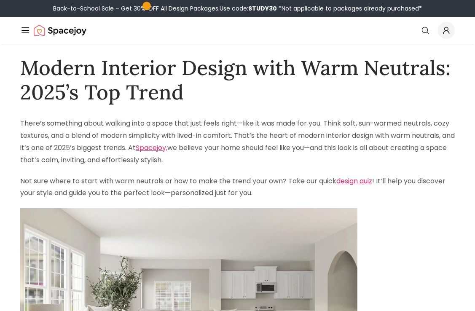
click at [354, 185] on link "design quiz" at bounding box center [354, 181] width 36 height 10
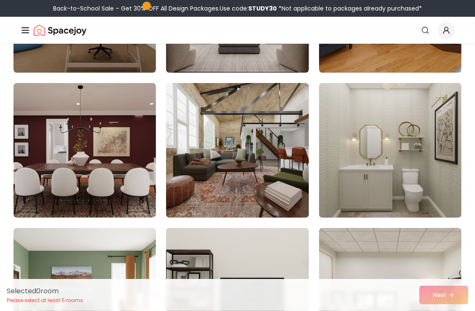
scroll to position [2942, 0]
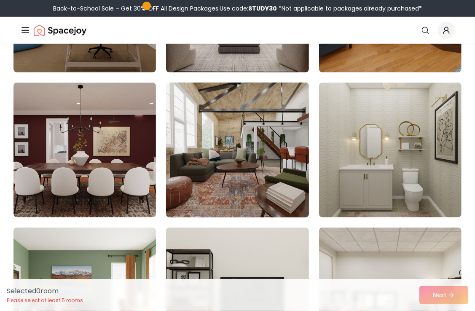
click at [252, 138] on img at bounding box center [238, 150] width 150 height 142
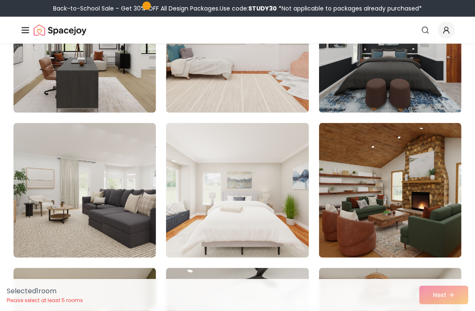
scroll to position [3483, 0]
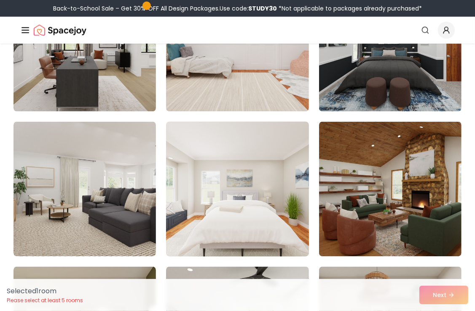
click at [286, 232] on img at bounding box center [238, 189] width 150 height 142
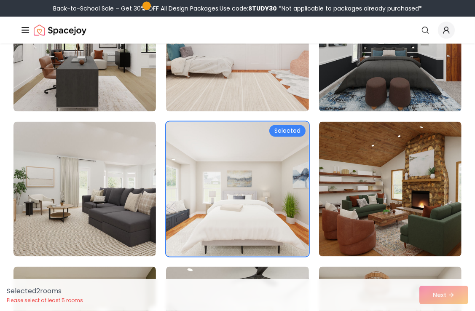
click at [440, 298] on div "Selected 2 room s Please select at least 5 rooms Next" at bounding box center [237, 295] width 475 height 32
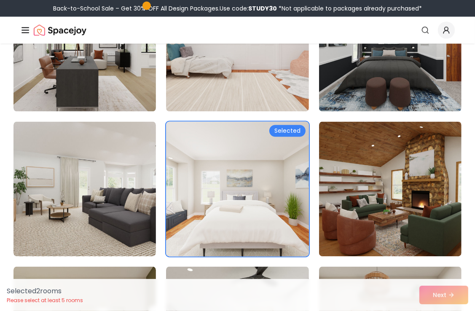
click at [271, 239] on img at bounding box center [238, 189] width 150 height 142
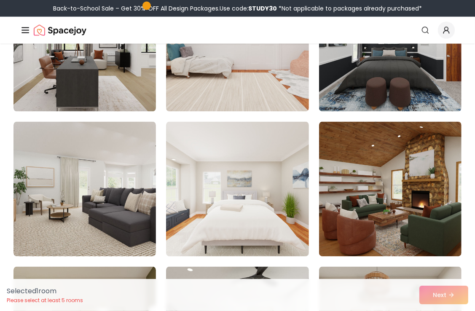
click at [433, 294] on div "Selected 1 room Please select at least 5 rooms Next" at bounding box center [237, 295] width 475 height 32
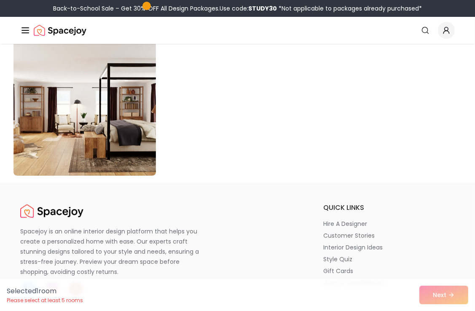
scroll to position [4902, 0]
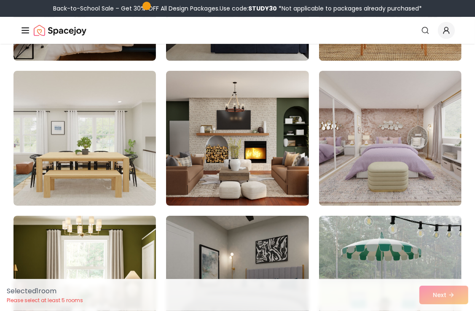
scroll to position [4548, 0]
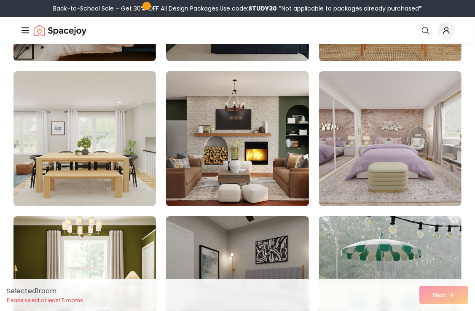
click at [197, 124] on img at bounding box center [238, 139] width 150 height 142
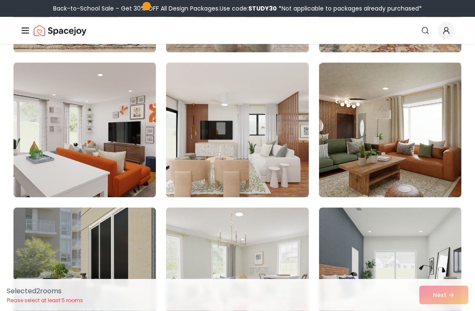
scroll to position [3831, 0]
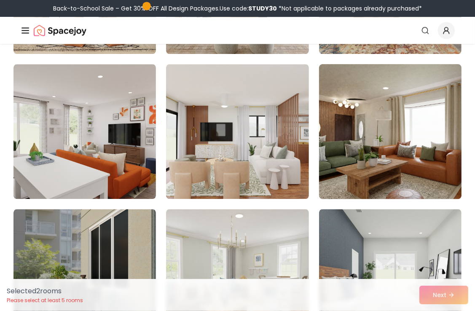
click at [349, 172] on img at bounding box center [390, 132] width 150 height 142
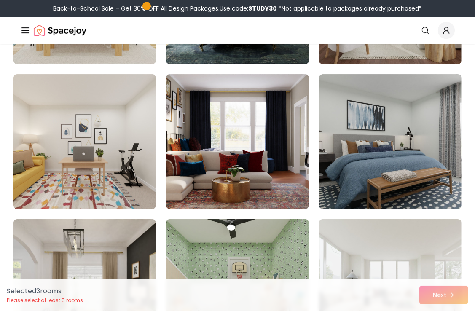
scroll to position [2079, 0]
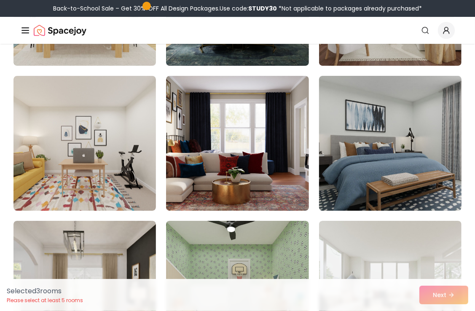
click at [423, 142] on img at bounding box center [390, 143] width 150 height 142
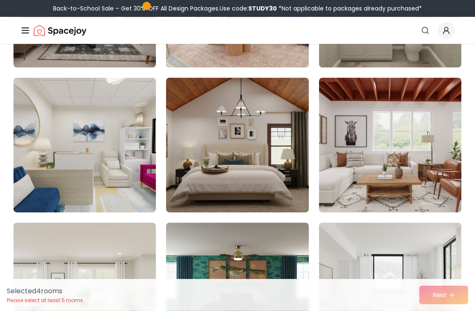
scroll to position [1787, 0]
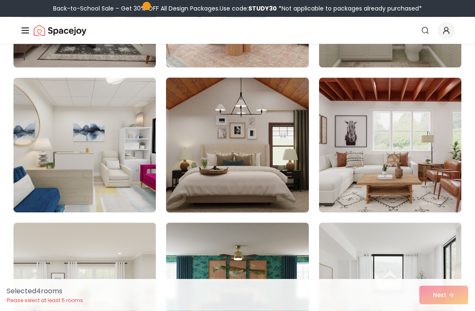
click at [280, 161] on img at bounding box center [238, 145] width 150 height 142
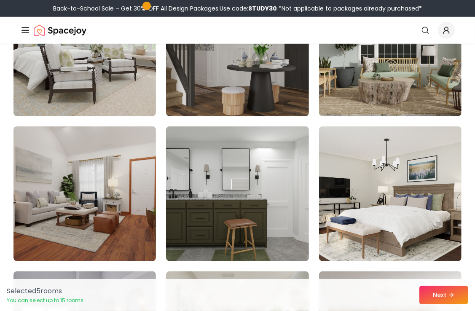
scroll to position [579, 0]
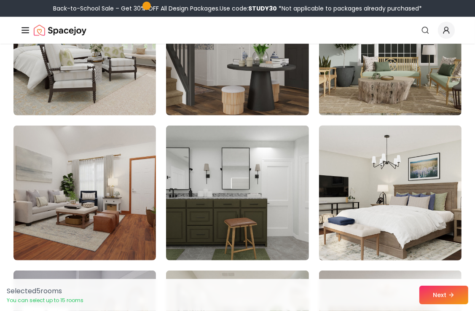
click at [396, 203] on img at bounding box center [390, 193] width 150 height 142
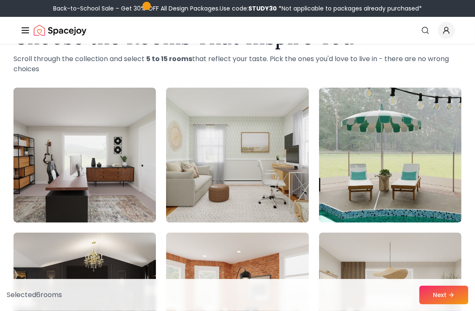
scroll to position [0, 0]
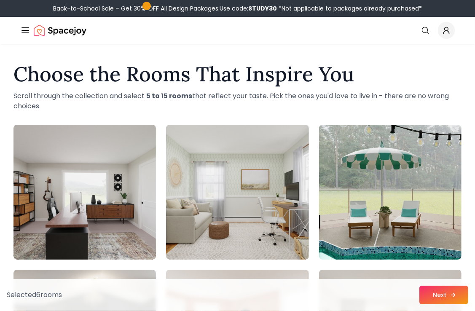
click at [448, 300] on button "Next" at bounding box center [443, 295] width 49 height 19
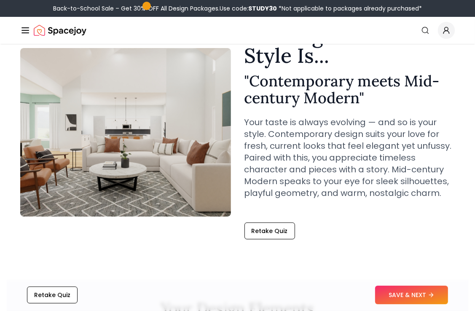
scroll to position [56, 0]
